Goal: Find specific page/section

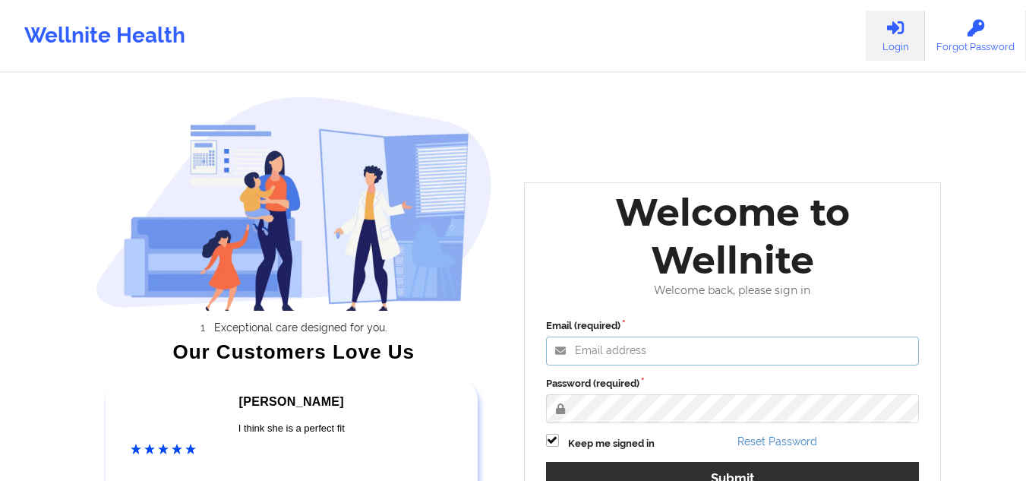
type input "[EMAIL_ADDRESS][DOMAIN_NAME]"
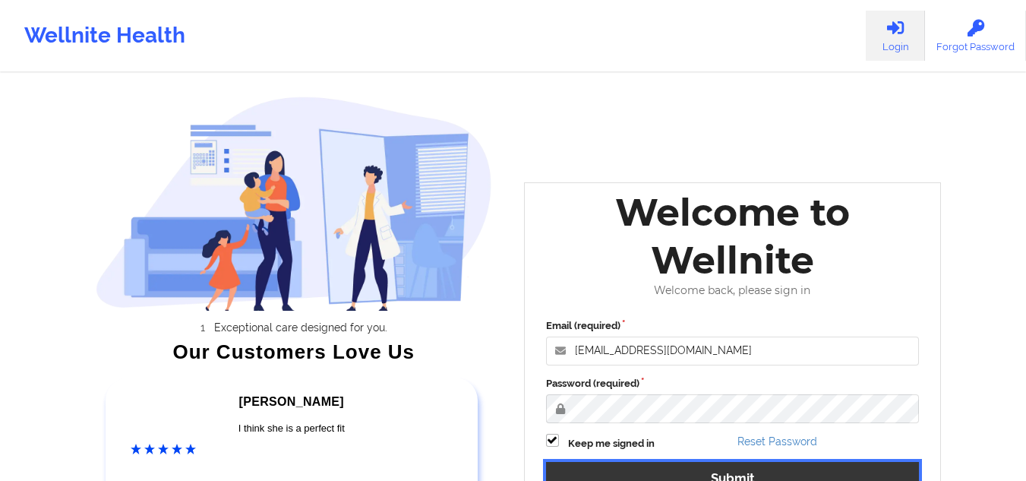
click at [748, 466] on button "Submit" at bounding box center [733, 478] width 374 height 33
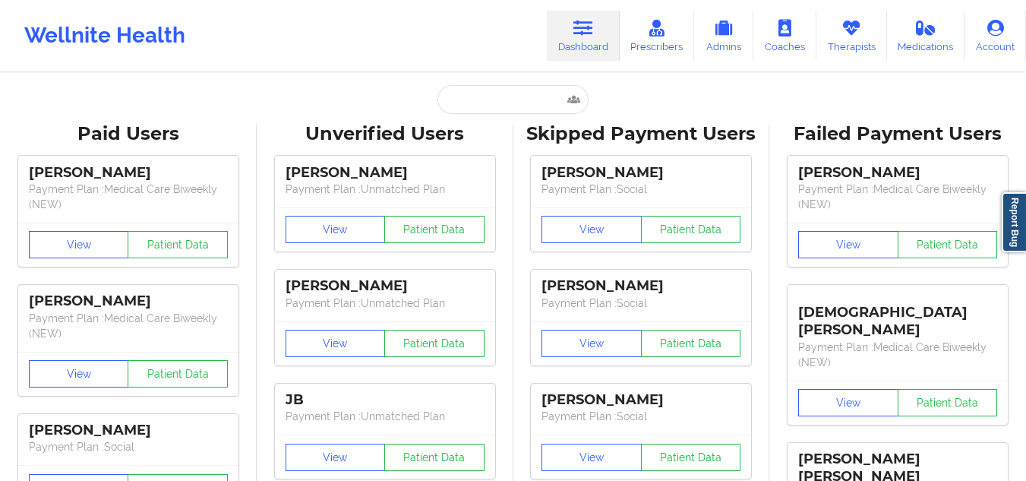
click at [490, 98] on input "text" at bounding box center [513, 99] width 150 height 29
paste input "[PERSON_NAME]"
type input "[PERSON_NAME]"
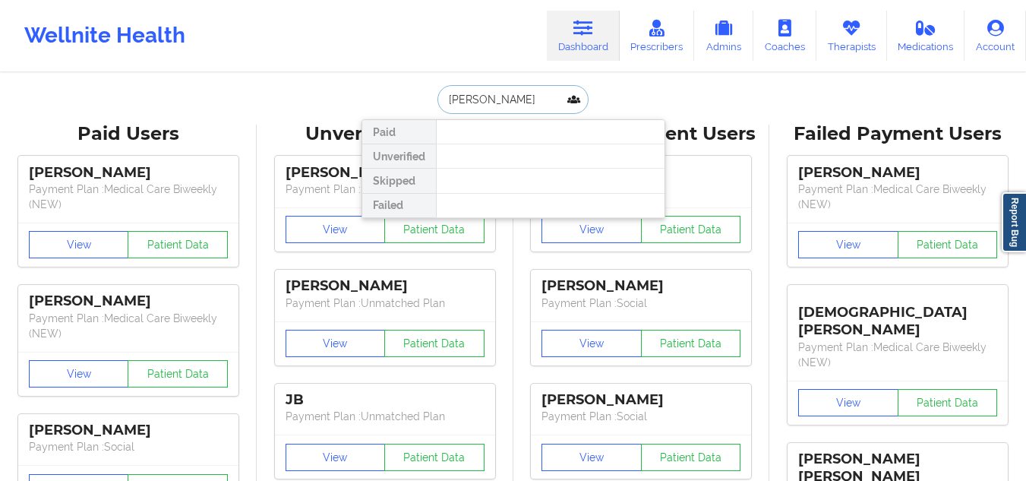
click at [490, 98] on input "[PERSON_NAME]" at bounding box center [513, 99] width 150 height 29
type input "[PERSON_NAME]"
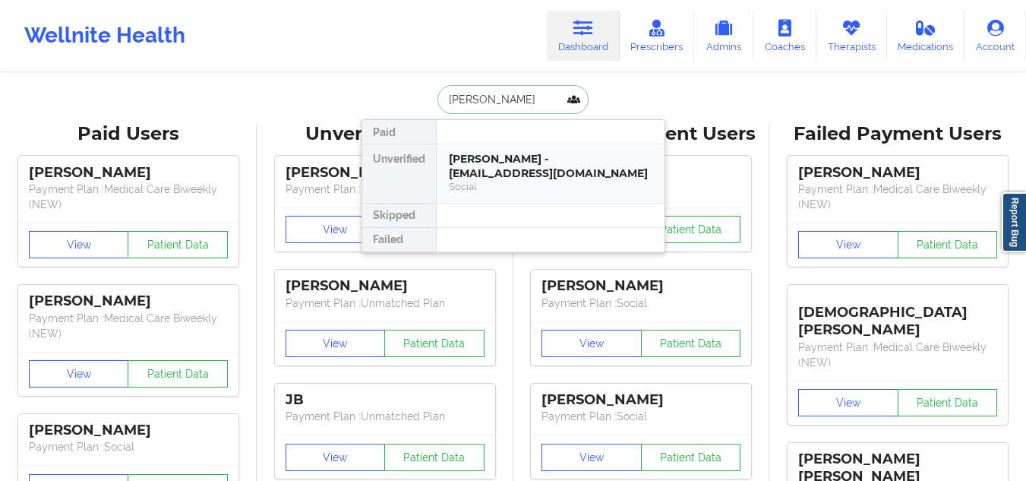
click at [494, 160] on div "[PERSON_NAME] - [EMAIL_ADDRESS][DOMAIN_NAME]" at bounding box center [551, 166] width 204 height 28
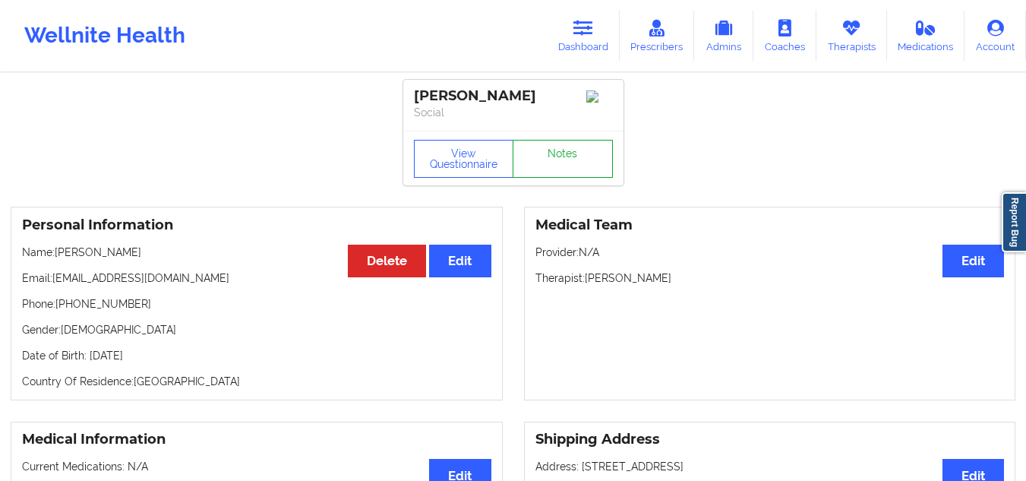
click at [559, 170] on link "Notes" at bounding box center [563, 159] width 100 height 38
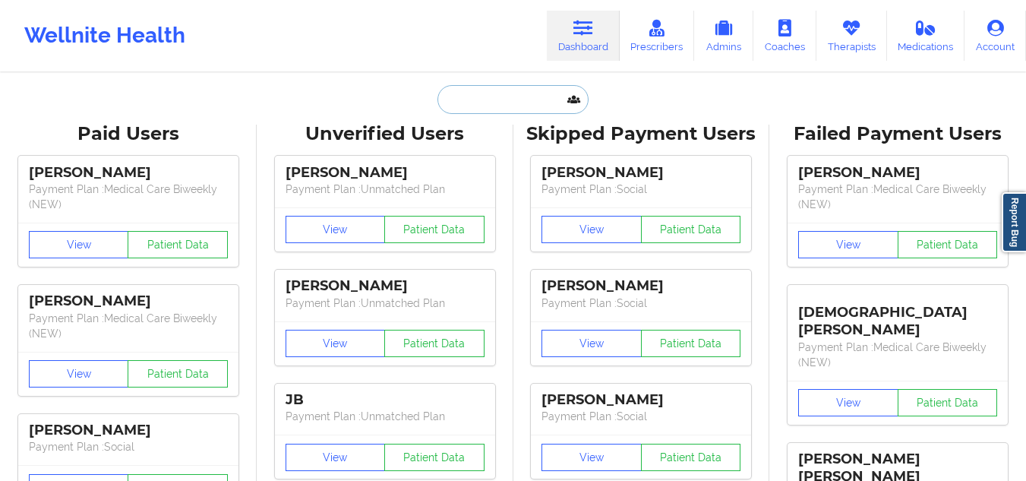
click at [457, 96] on input "text" at bounding box center [513, 99] width 150 height 29
paste input "Olivia Scharwath"
type input "Olivia Scharwath"
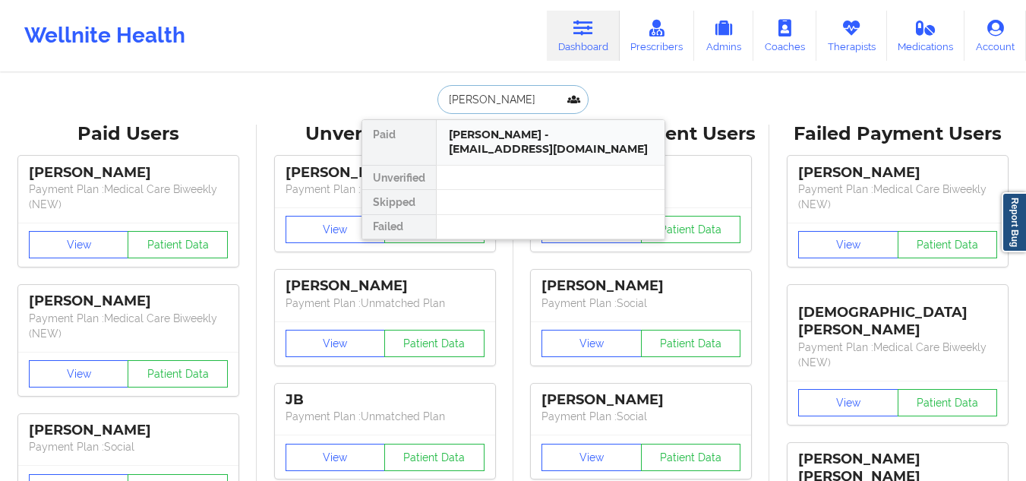
click at [477, 144] on div "Olivia Scharwath - oliviascharwath@gmail.com" at bounding box center [551, 142] width 204 height 28
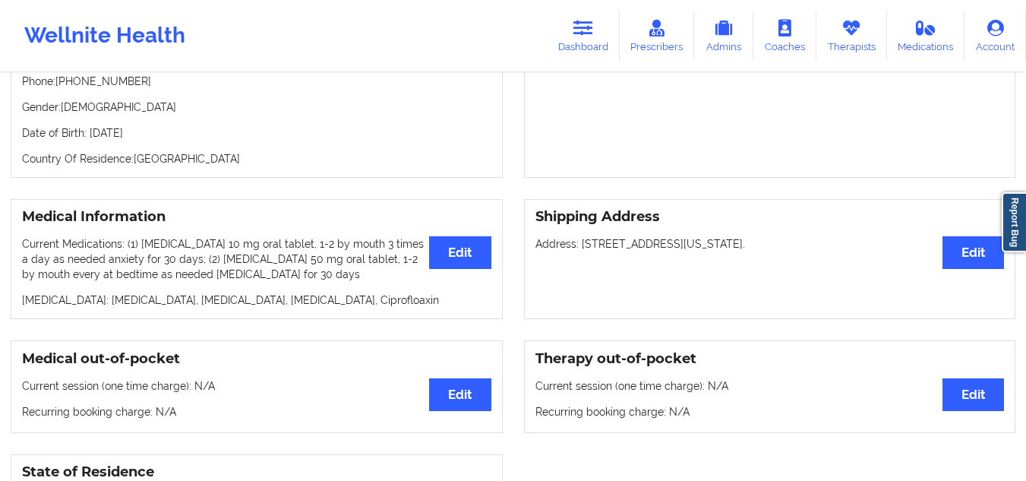
scroll to position [251, 0]
